Goal: Navigation & Orientation: Find specific page/section

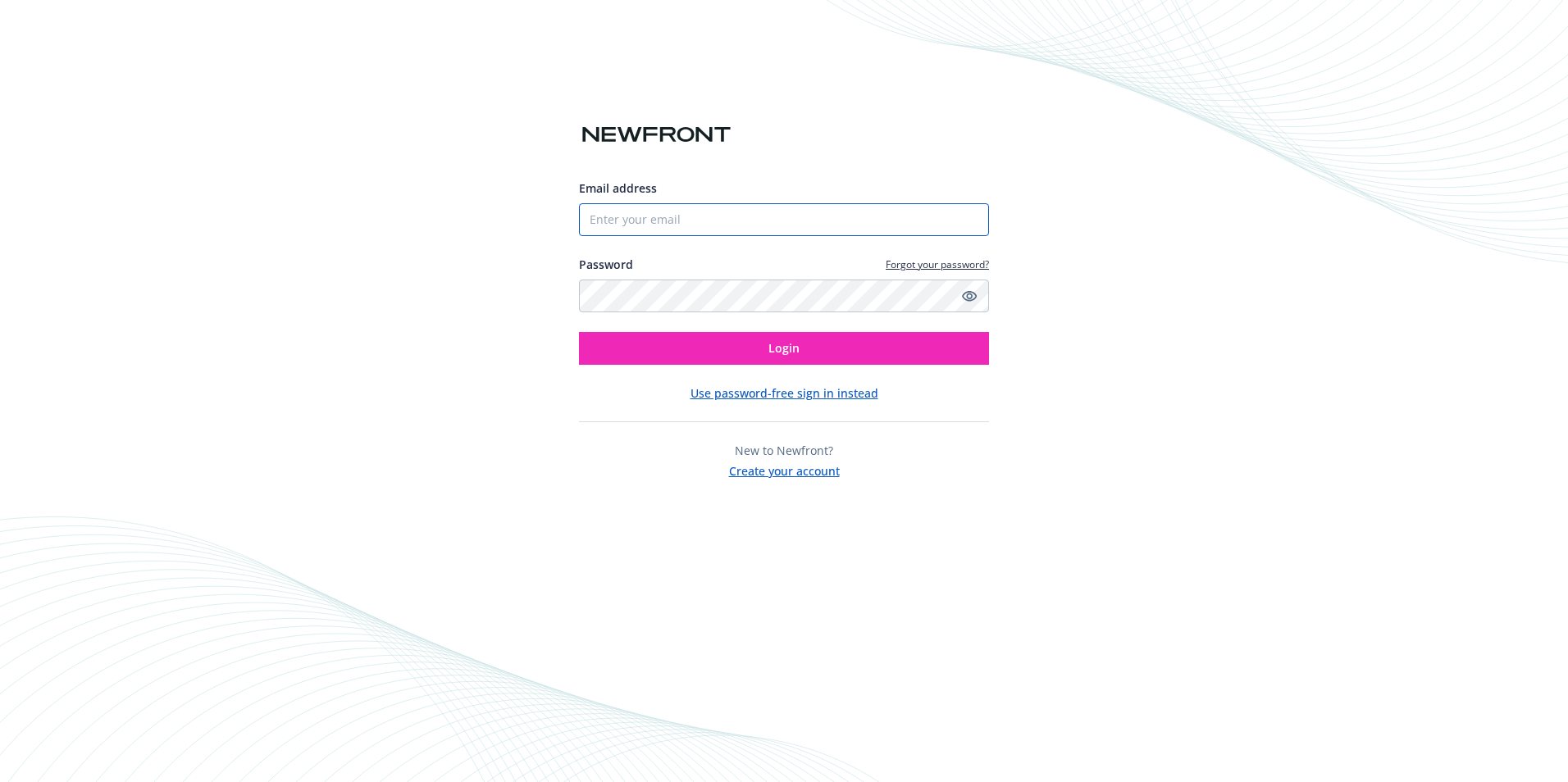
type input "[PERSON_NAME][EMAIL_ADDRESS][DOMAIN_NAME]"
click at [921, 367] on div "Email address [PERSON_NAME][EMAIL_ADDRESS][DOMAIN_NAME] Password Forgot your pa…" at bounding box center [784, 329] width 410 height 300
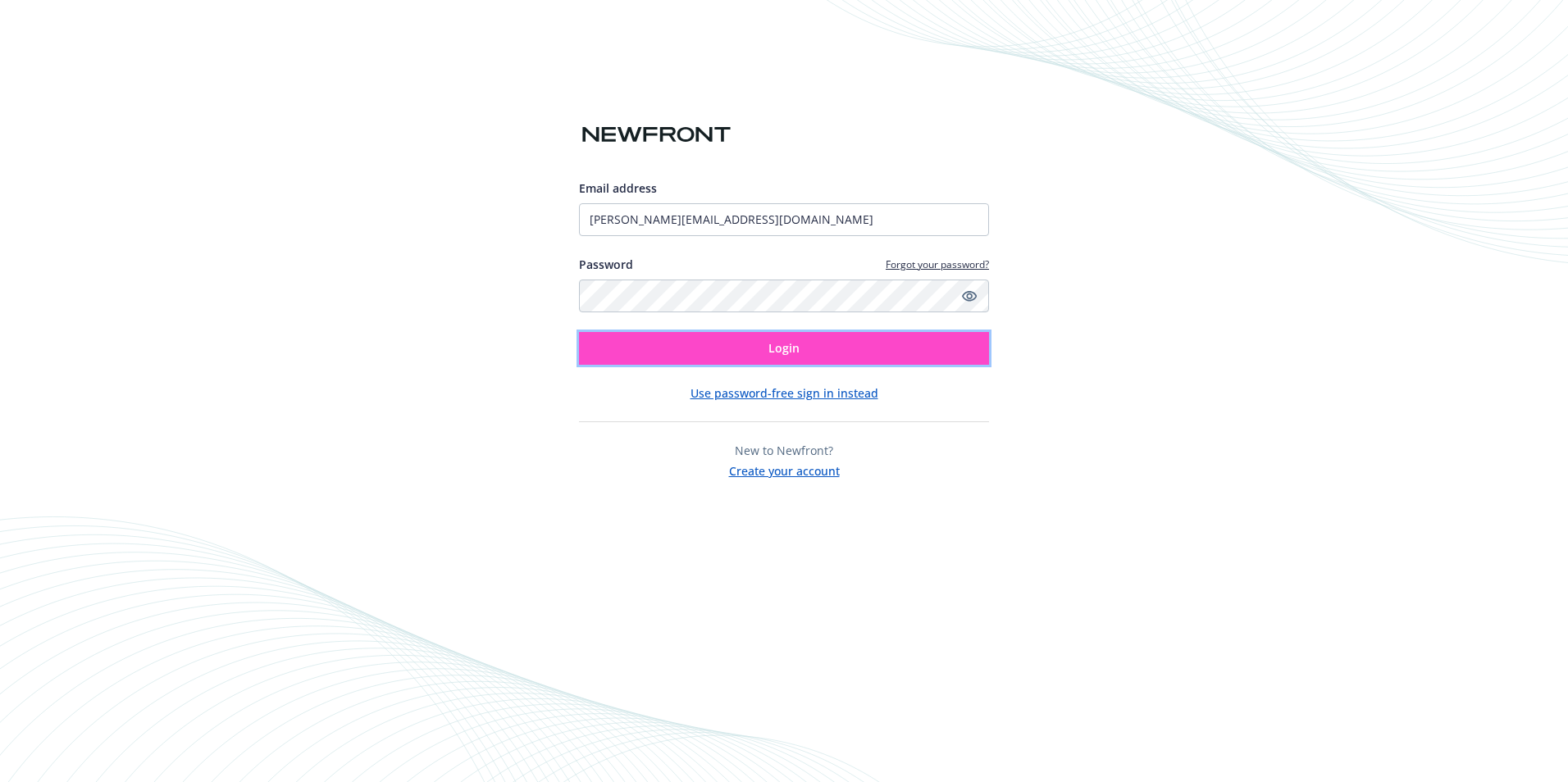
click at [921, 357] on button "Login" at bounding box center [784, 348] width 410 height 33
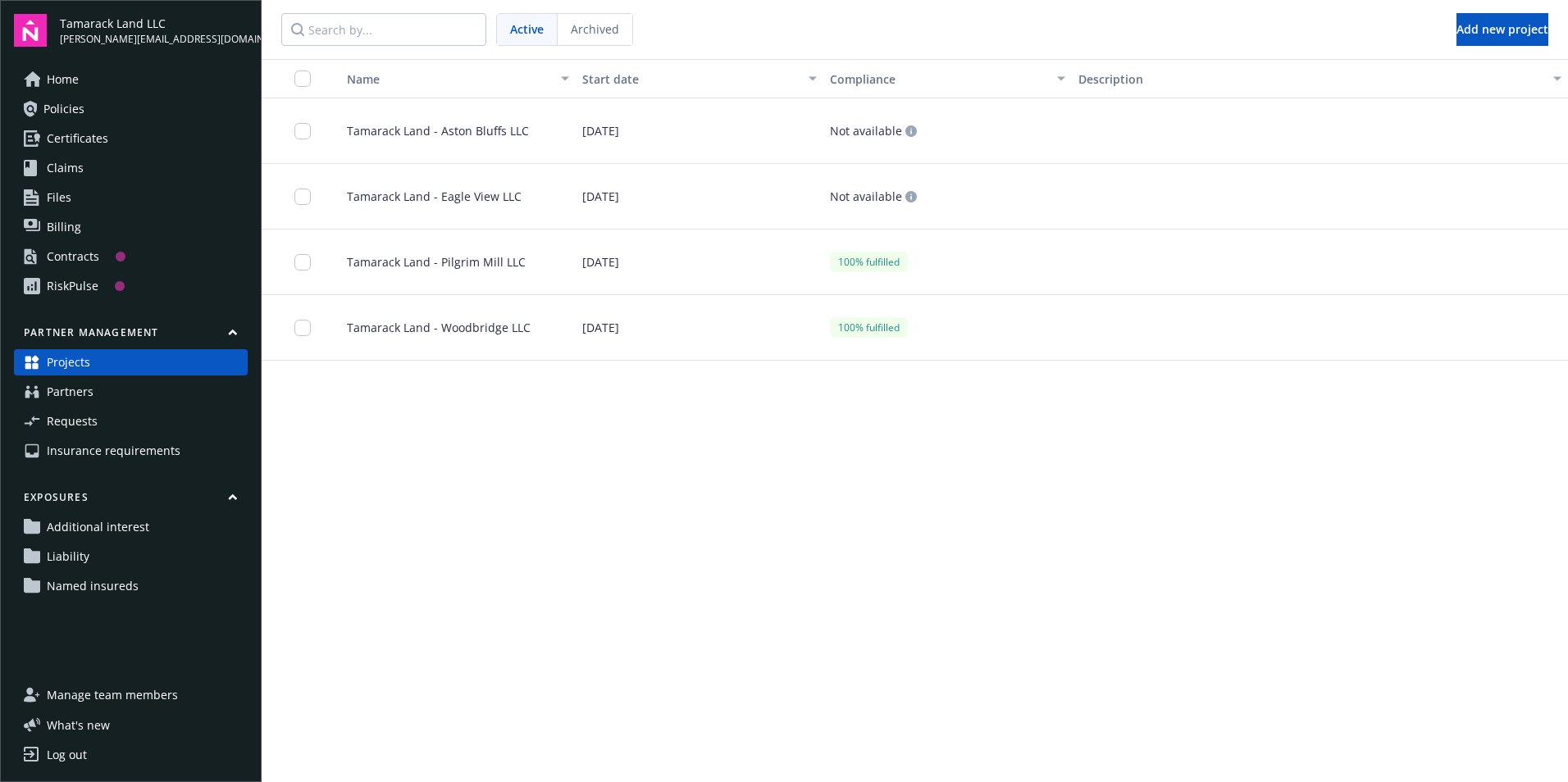
click at [152, 139] on link "Certificates" at bounding box center [131, 138] width 234 height 26
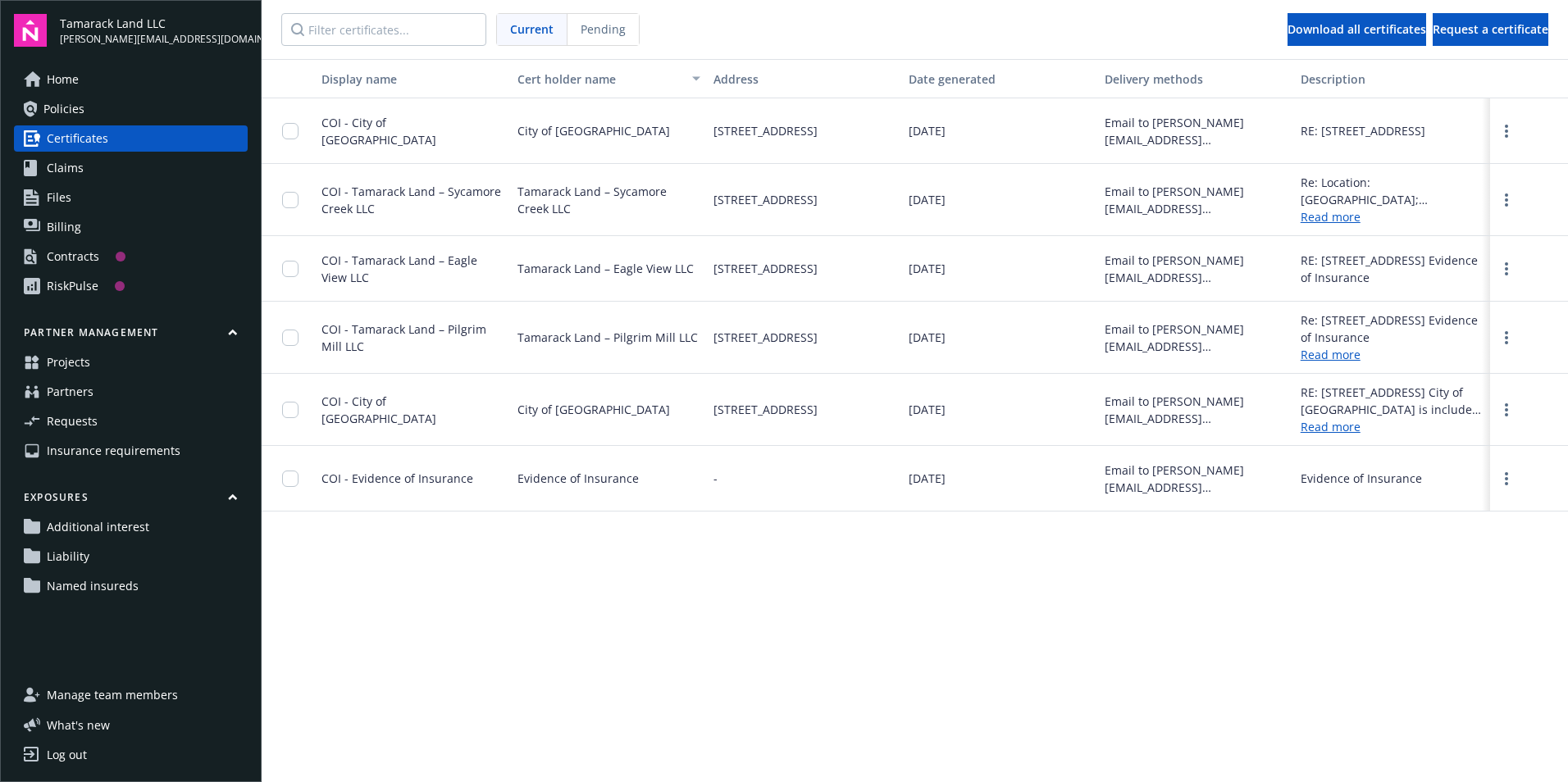
click at [123, 106] on link "Policies" at bounding box center [131, 108] width 234 height 26
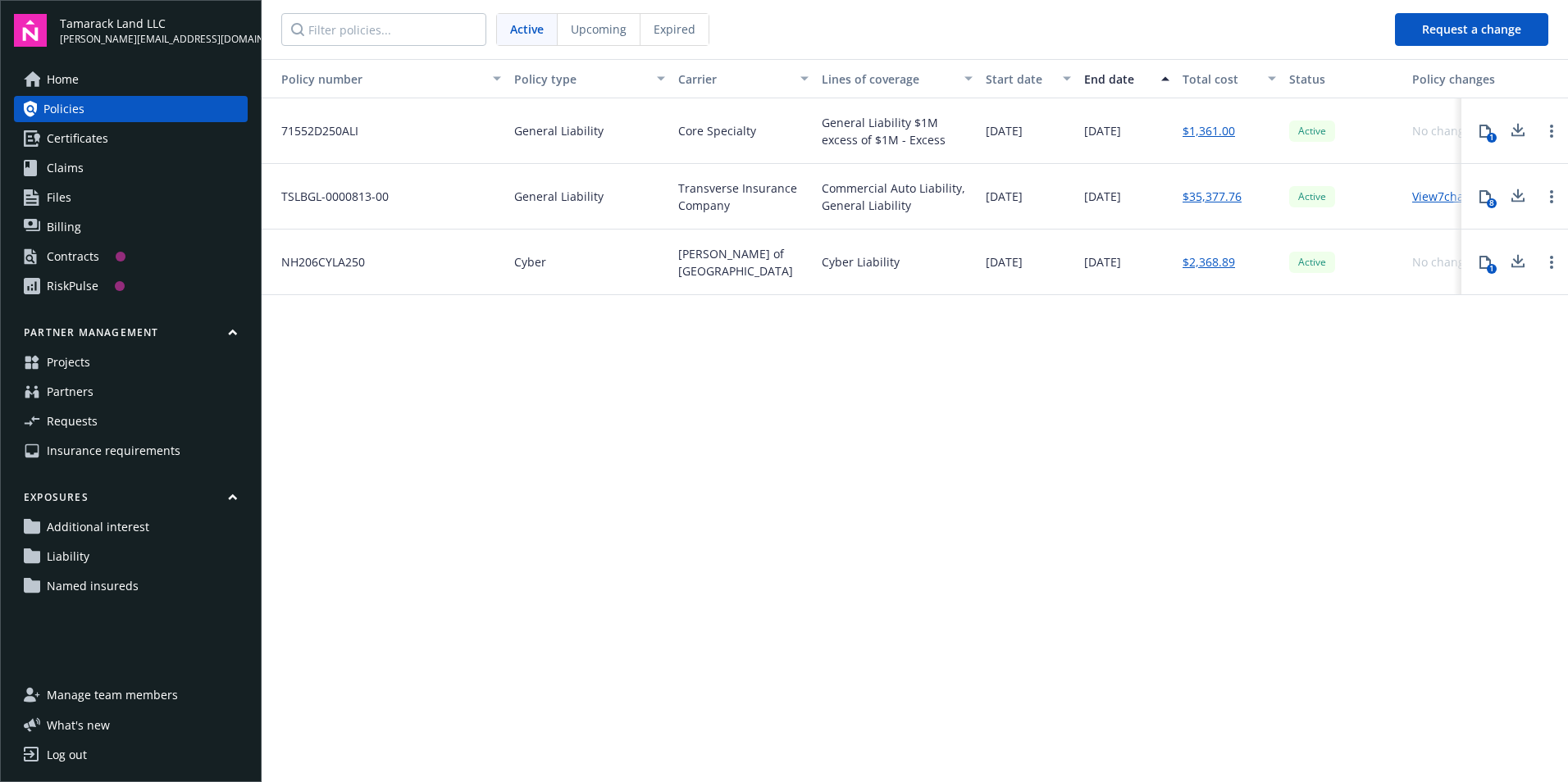
click at [129, 143] on link "Certificates" at bounding box center [131, 138] width 234 height 26
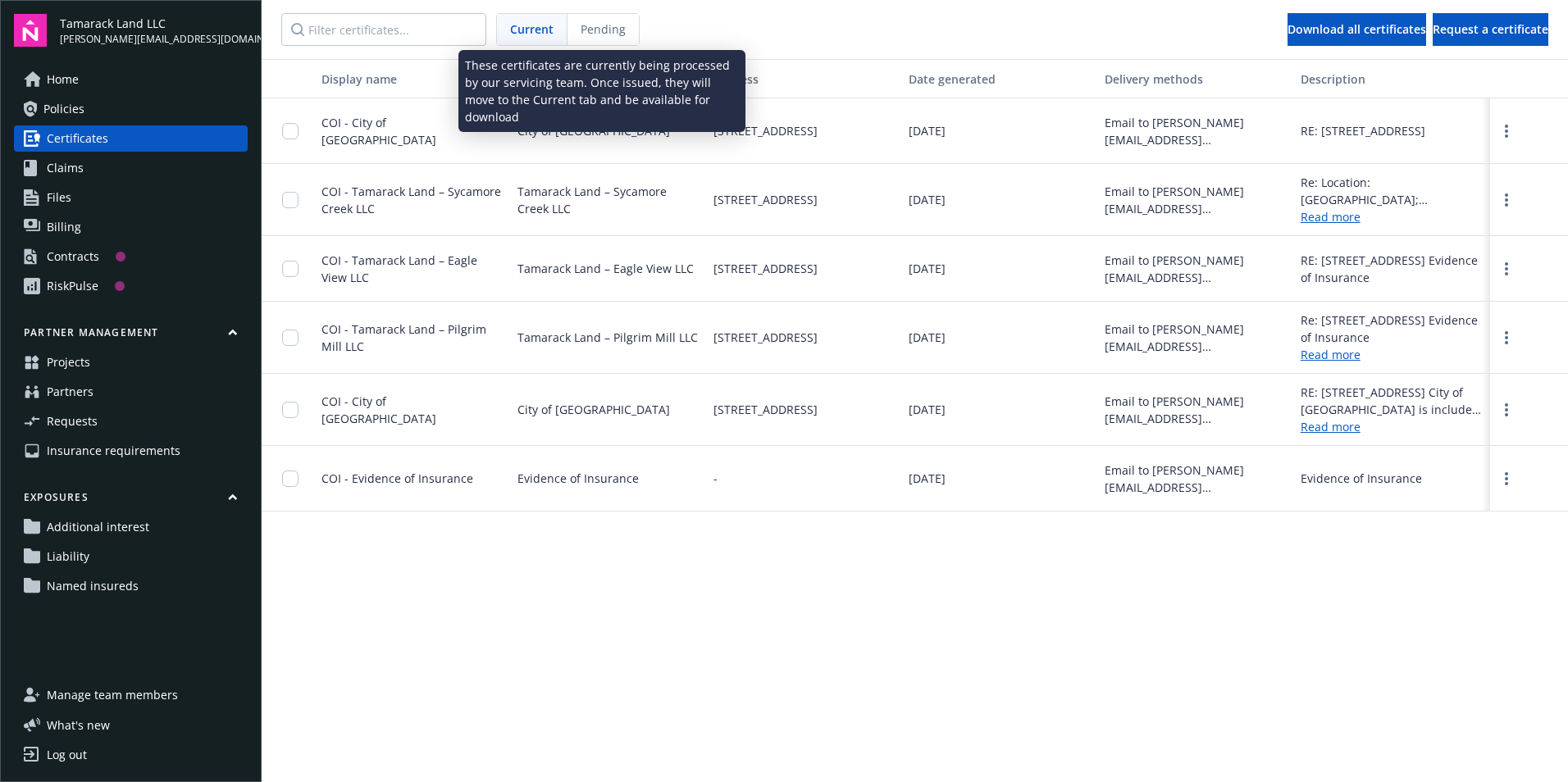
click at [603, 20] on div "Pending" at bounding box center [603, 29] width 71 height 31
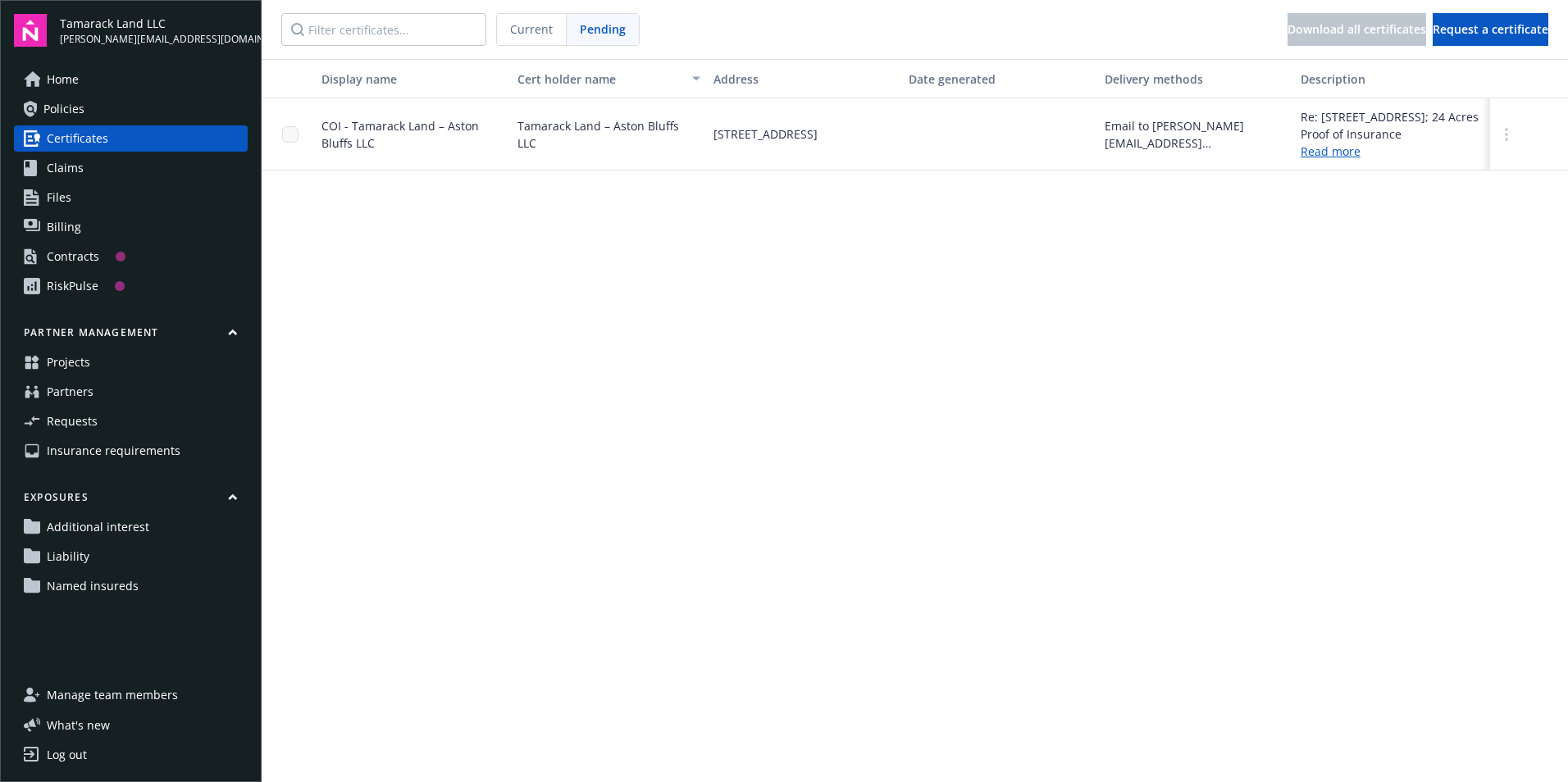
click at [527, 25] on span "Current" at bounding box center [531, 29] width 43 height 17
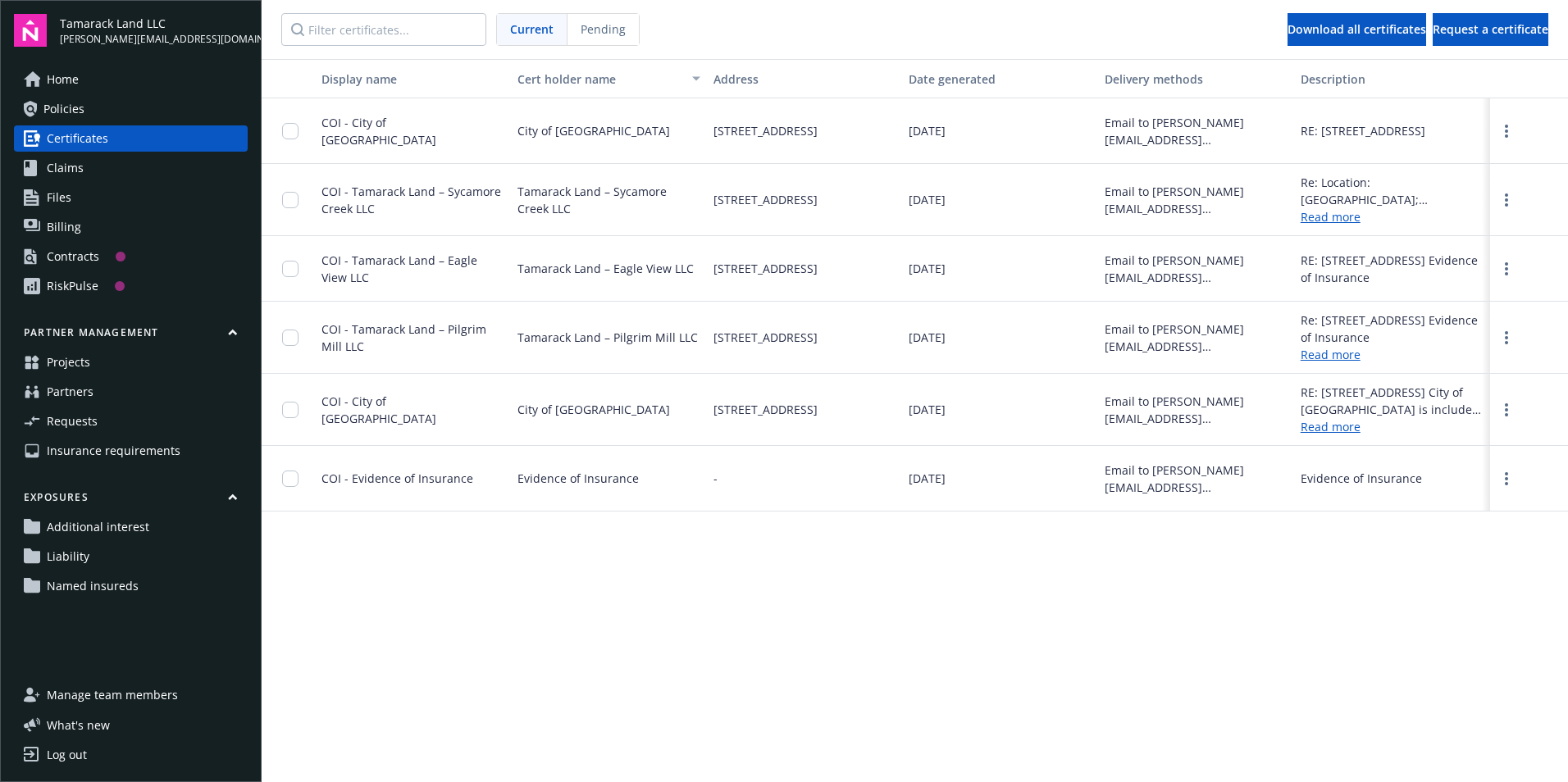
click at [216, 362] on link "Projects" at bounding box center [131, 362] width 234 height 26
